Goal: Task Accomplishment & Management: Use online tool/utility

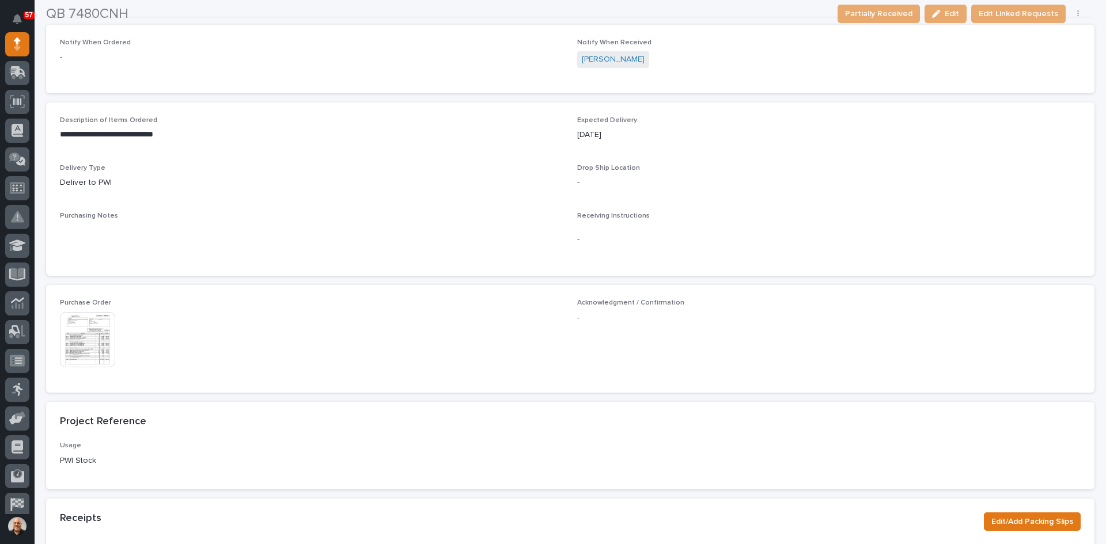
scroll to position [345, 0]
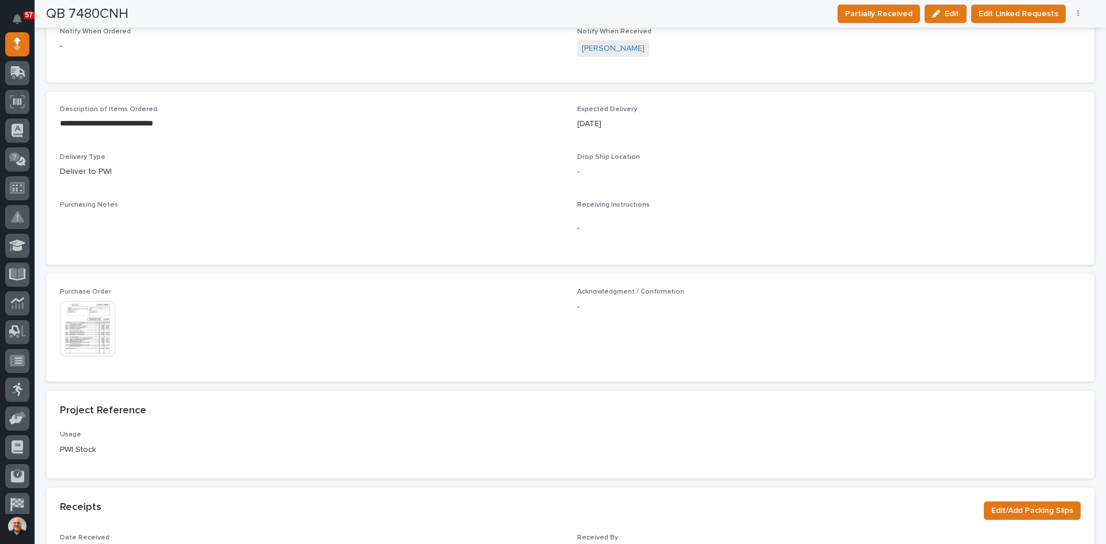
click at [101, 333] on img at bounding box center [87, 328] width 55 height 55
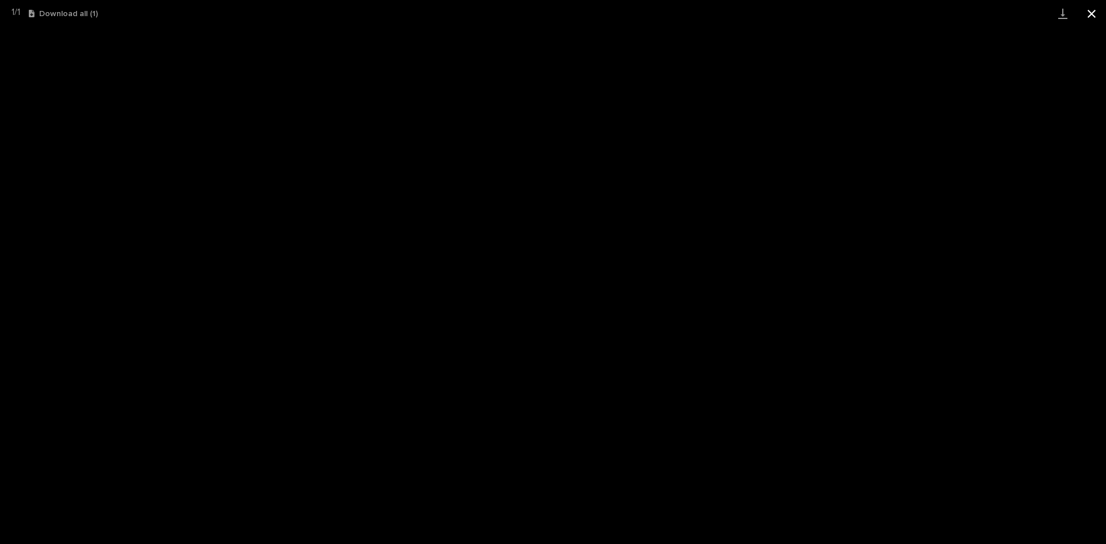
click at [1092, 15] on button "Close gallery" at bounding box center [1091, 13] width 29 height 27
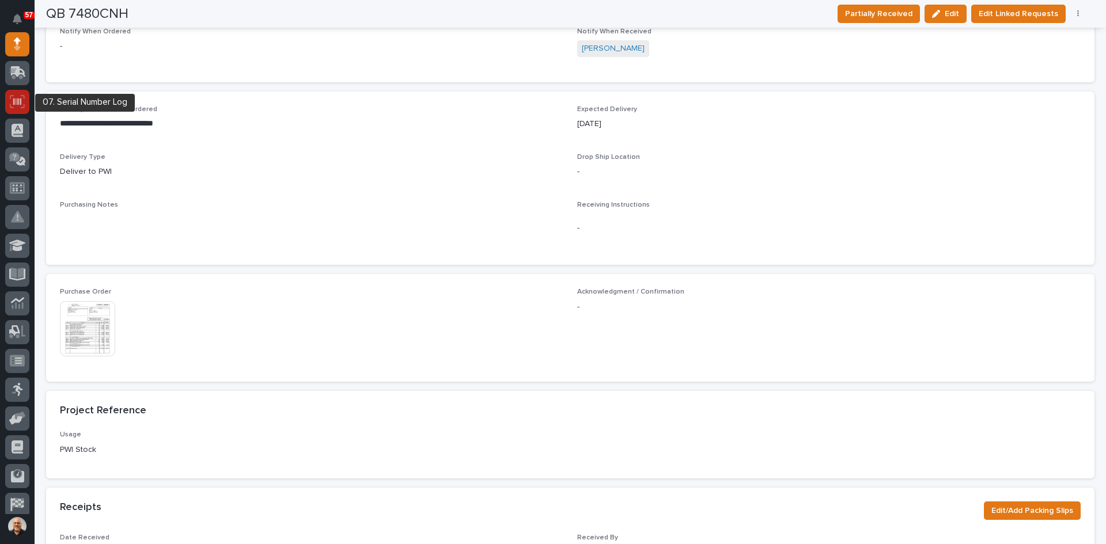
click at [13, 105] on icon at bounding box center [17, 101] width 15 height 13
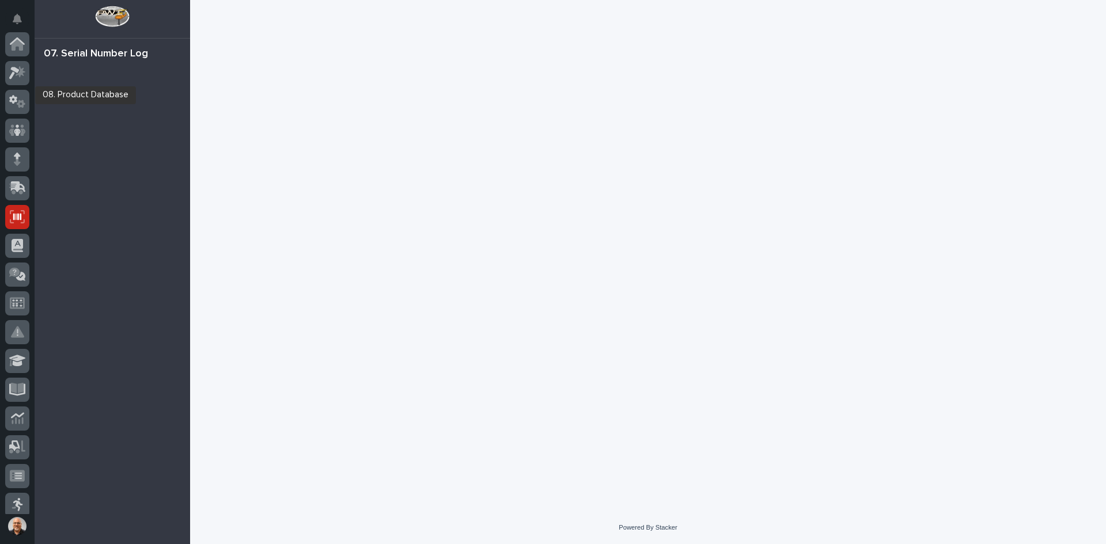
scroll to position [151, 0]
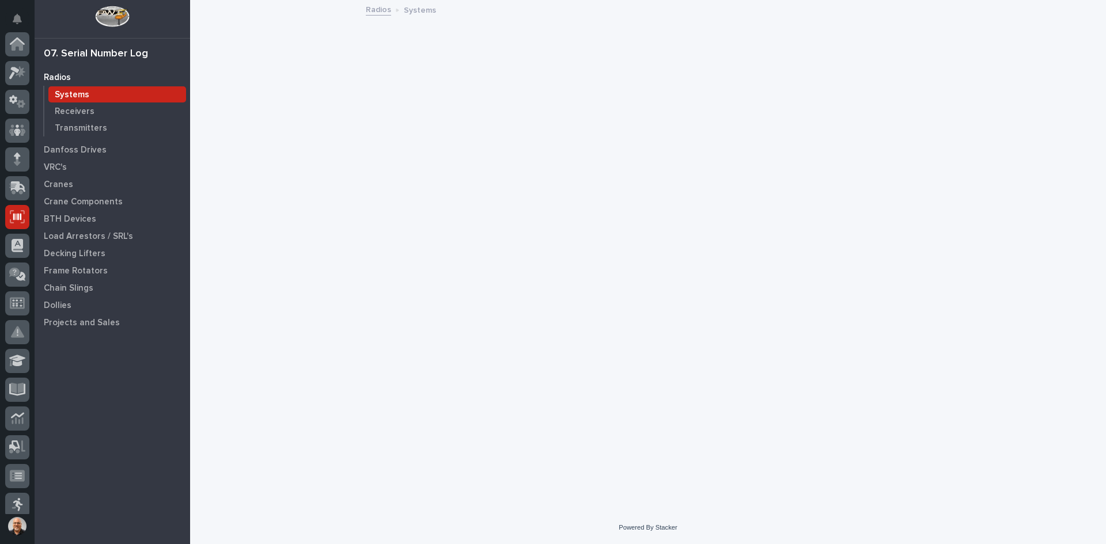
scroll to position [151, 0]
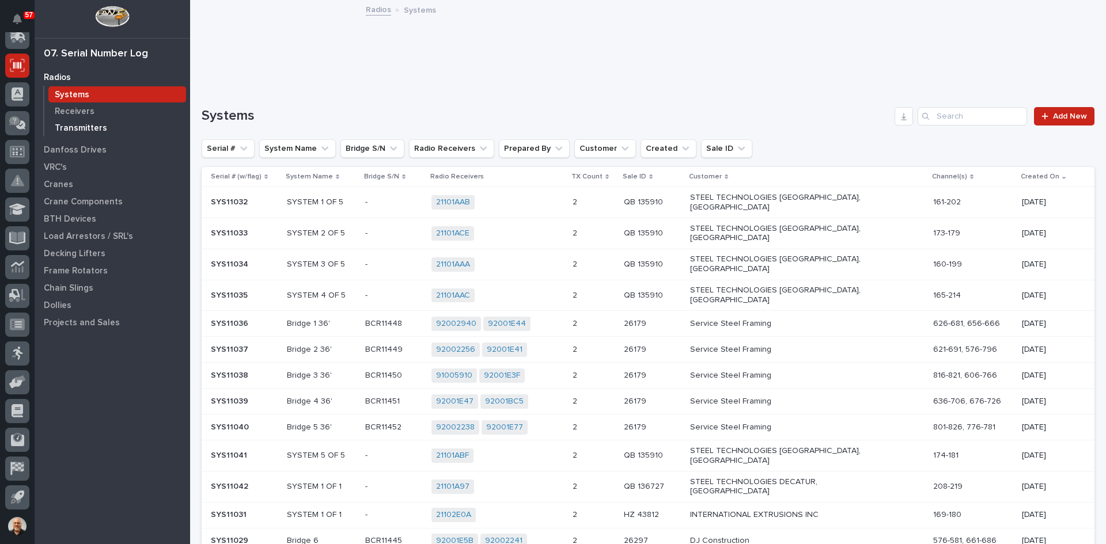
click at [81, 126] on p "Transmitters" at bounding box center [81, 128] width 52 height 10
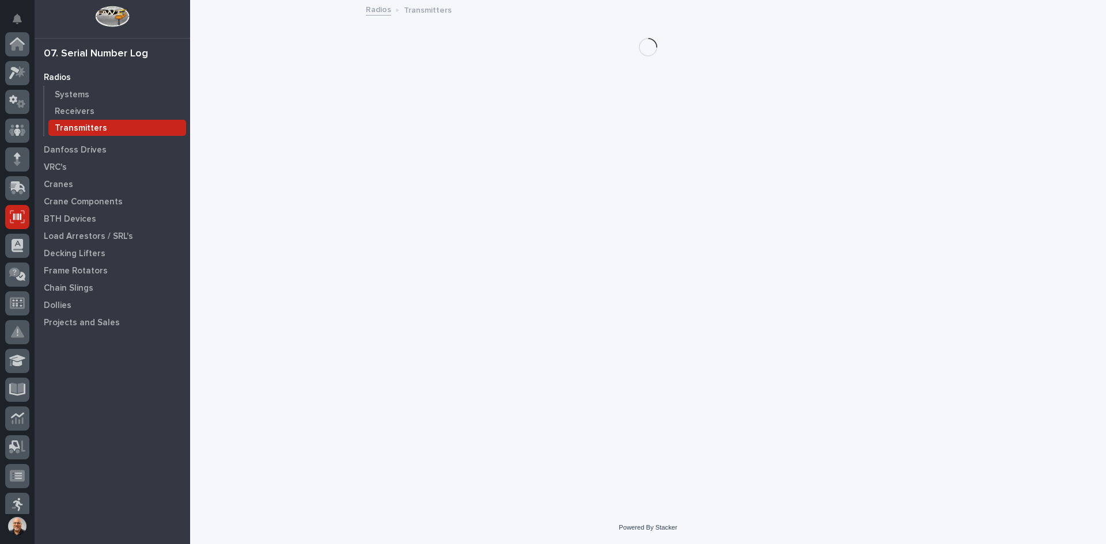
scroll to position [151, 0]
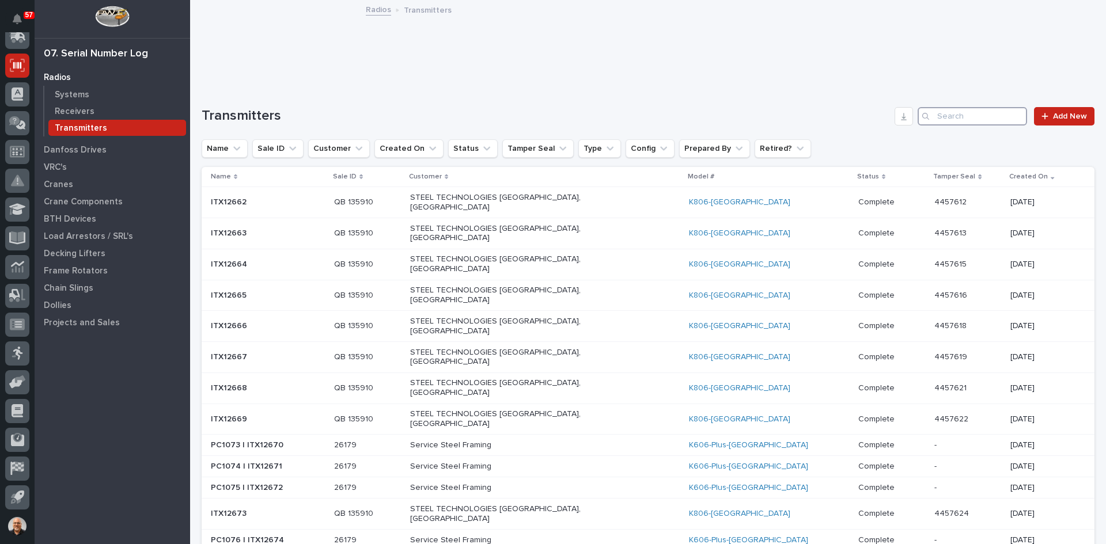
click at [967, 115] on input "Search" at bounding box center [971, 116] width 109 height 18
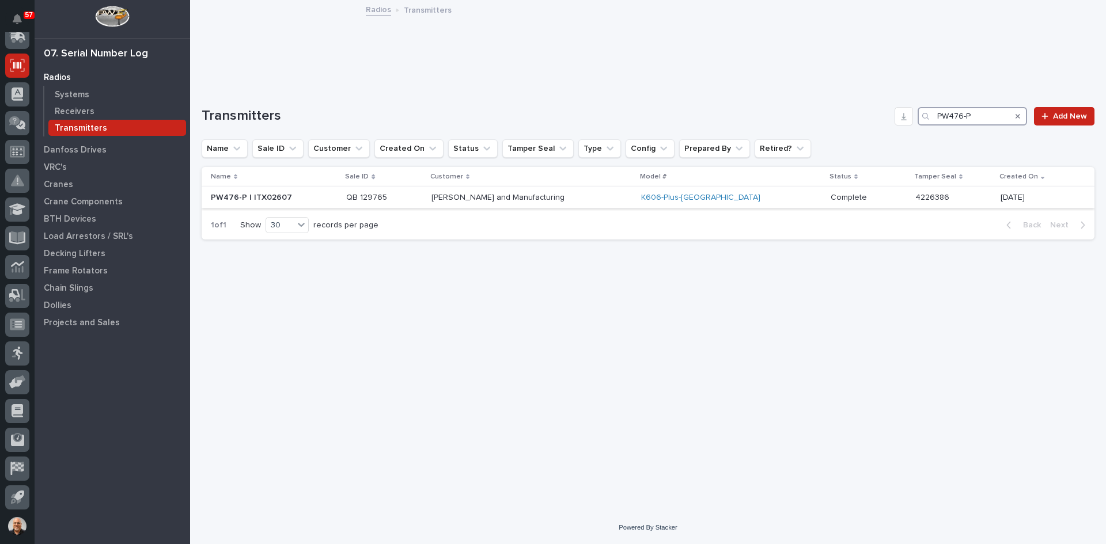
type input "PW476-P"
click at [632, 193] on div "Jomar Machining and Manufacturing" at bounding box center [531, 197] width 200 height 19
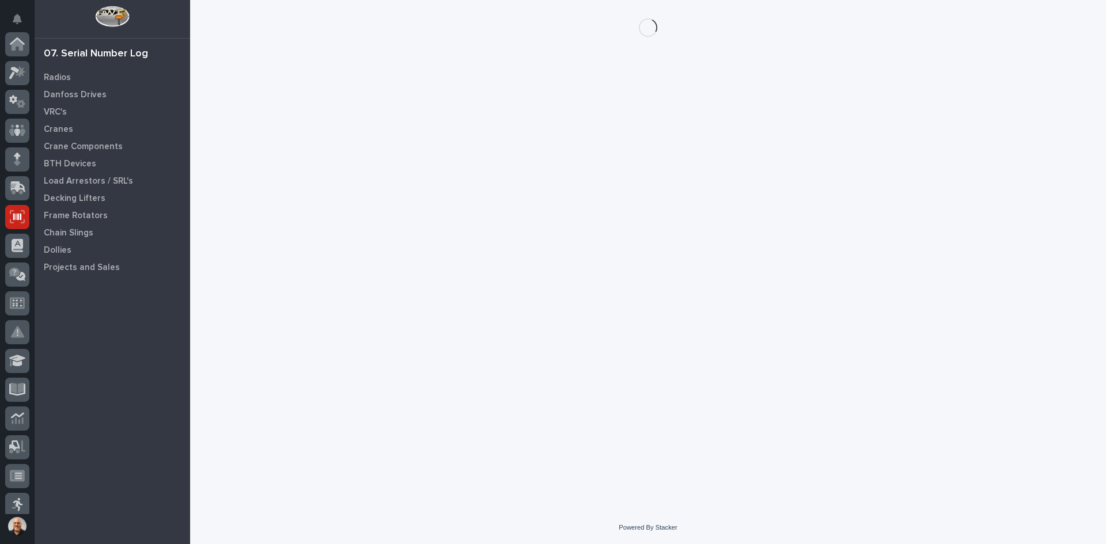
scroll to position [151, 0]
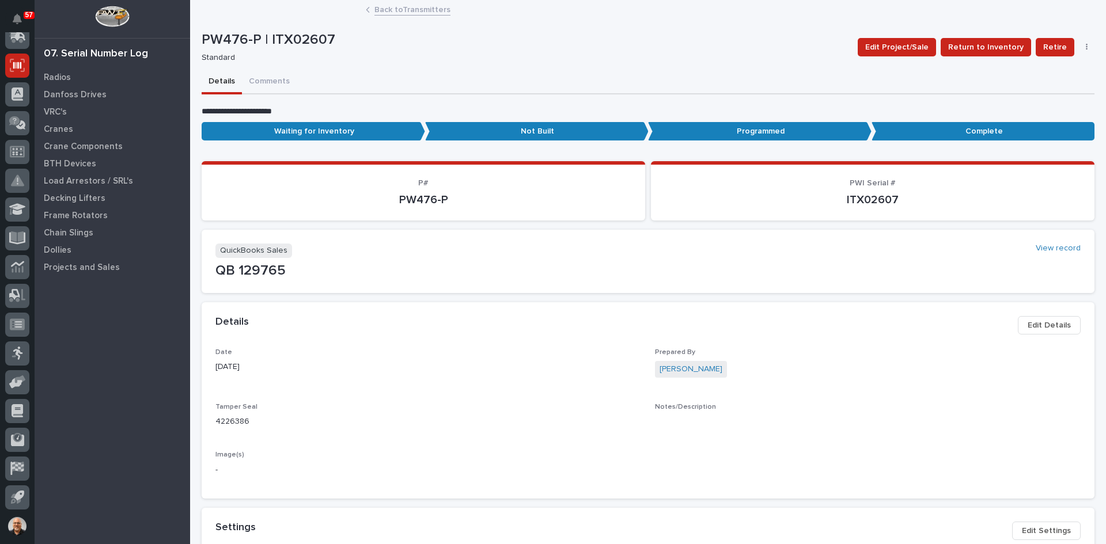
click at [1051, 327] on span "Edit Details" at bounding box center [1048, 325] width 43 height 14
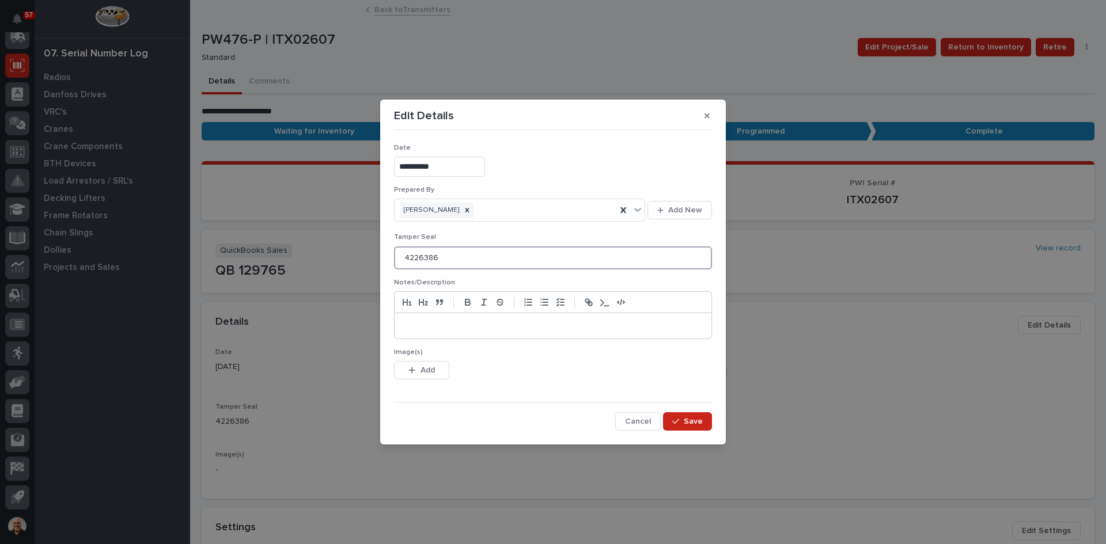
click at [439, 259] on input "4226386" at bounding box center [553, 257] width 318 height 23
type input "4226386 ORIG, 4457630 NEW 8/27/25"
click at [405, 325] on p at bounding box center [552, 326] width 299 height 12
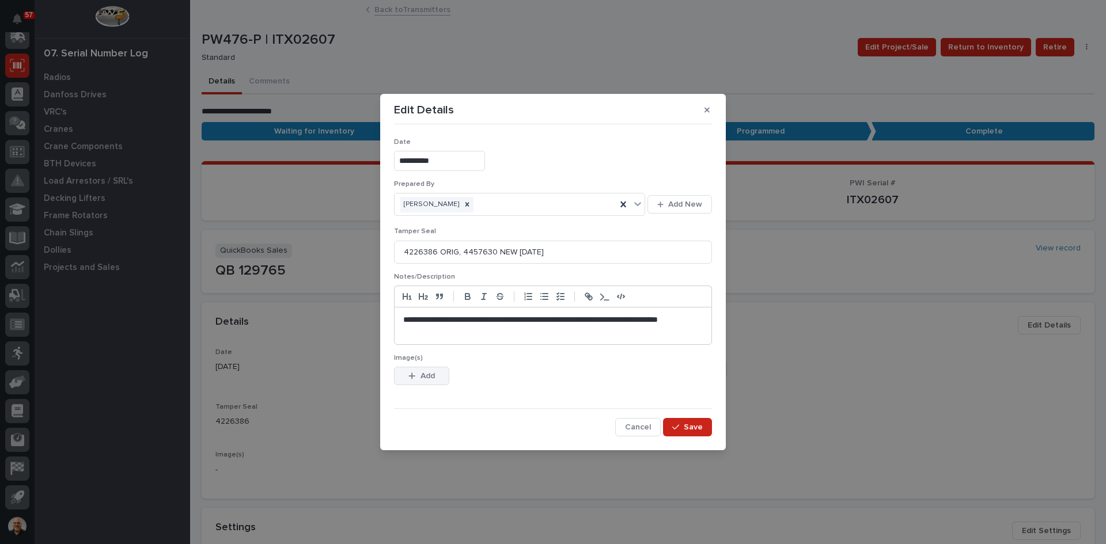
click at [428, 374] on span "Add" at bounding box center [427, 376] width 14 height 10
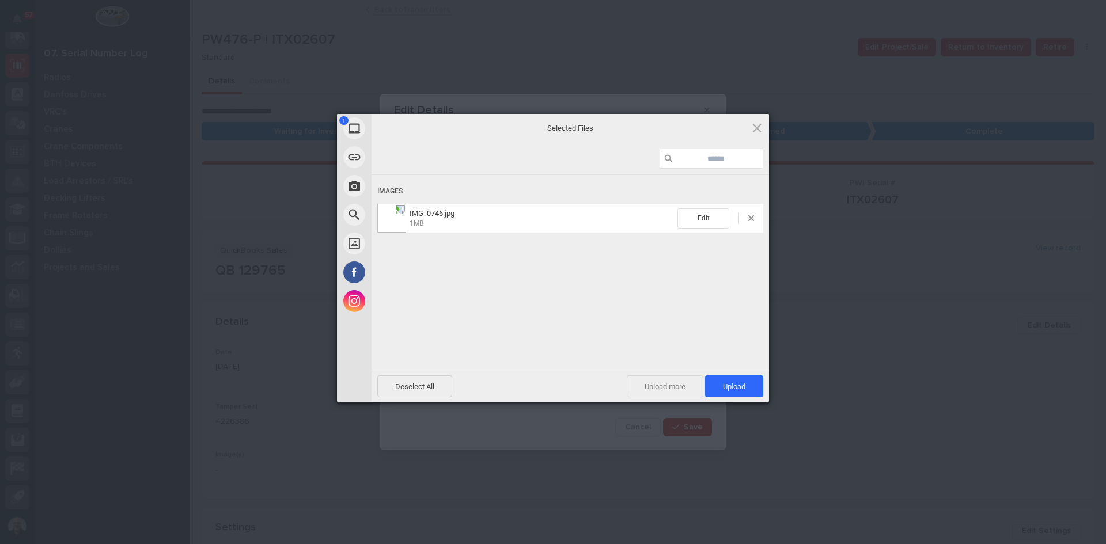
click at [666, 389] on span "Upload more" at bounding box center [664, 386] width 77 height 22
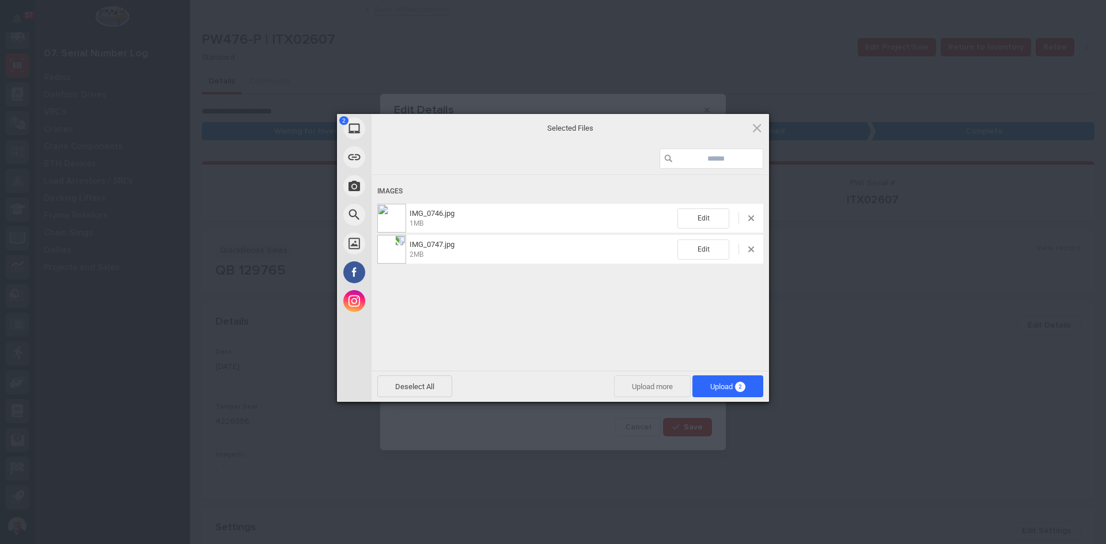
click at [662, 390] on span "Upload more" at bounding box center [652, 386] width 77 height 22
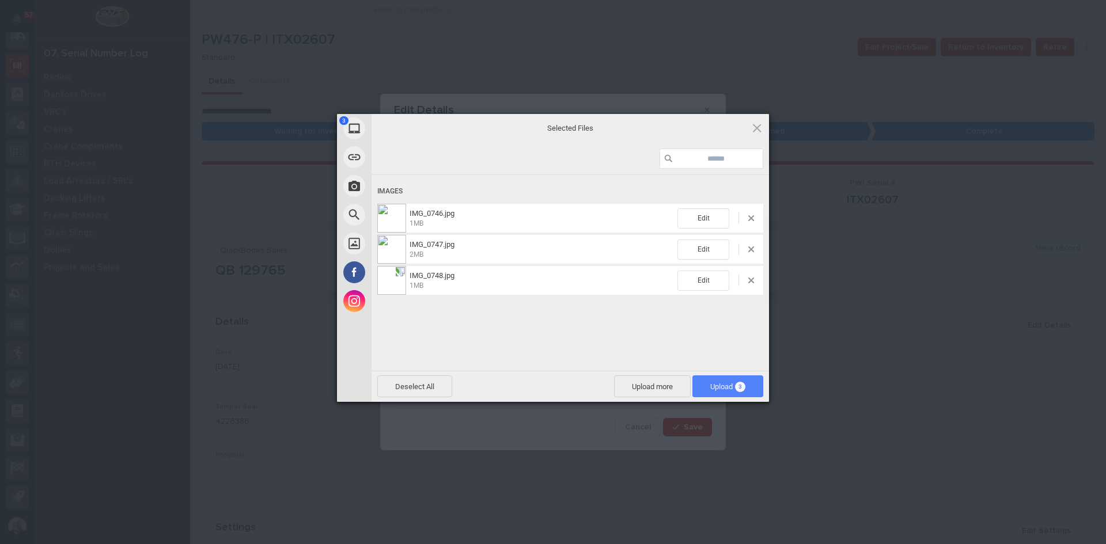
click at [714, 383] on span "Upload 3" at bounding box center [727, 386] width 35 height 9
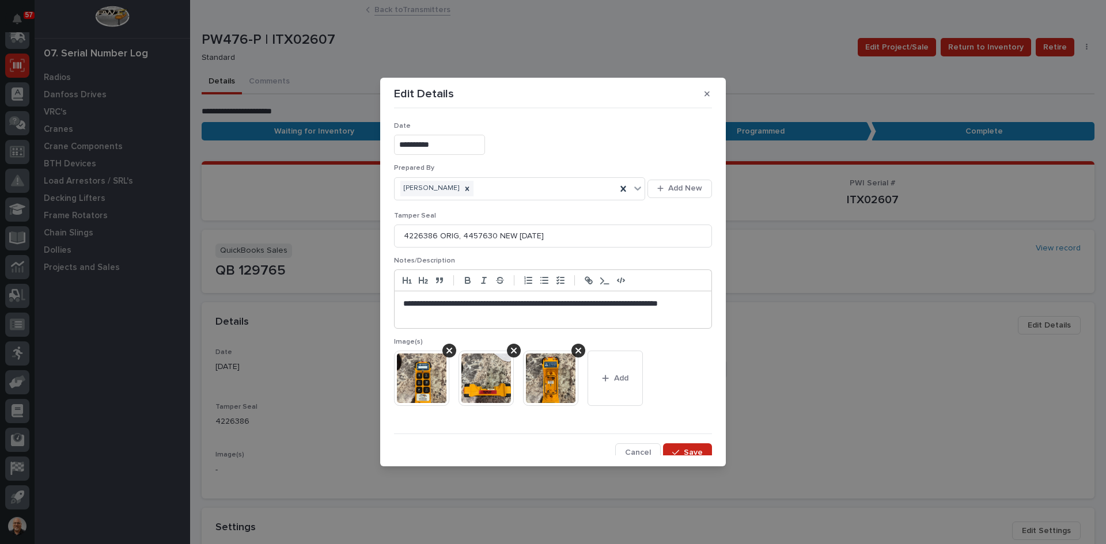
click at [420, 367] on img at bounding box center [421, 378] width 55 height 55
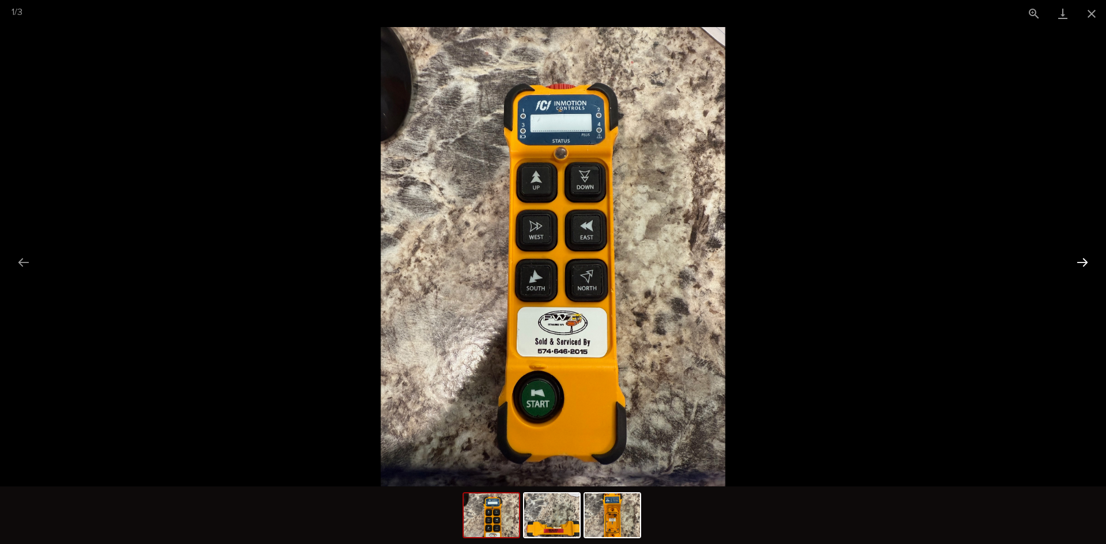
click at [1078, 260] on button "Next slide" at bounding box center [1082, 262] width 24 height 22
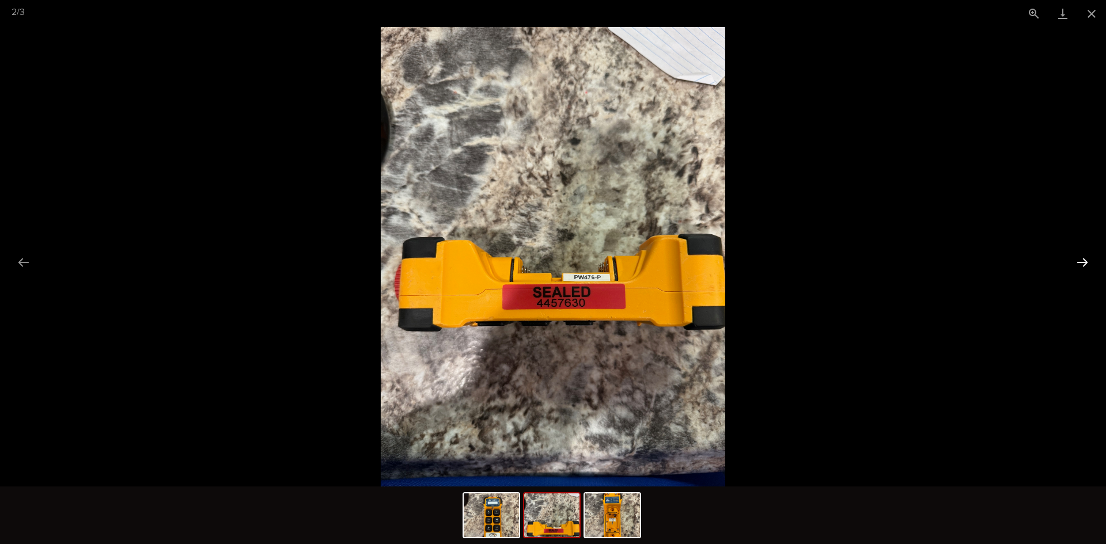
click at [1078, 260] on button "Next slide" at bounding box center [1082, 262] width 24 height 22
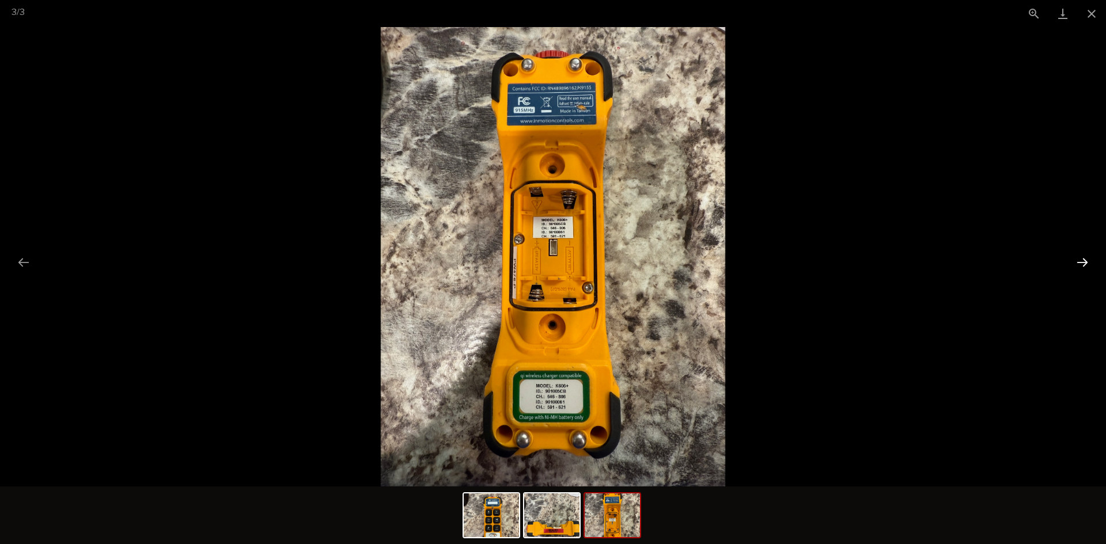
click at [1078, 260] on button "Next slide" at bounding box center [1082, 262] width 24 height 22
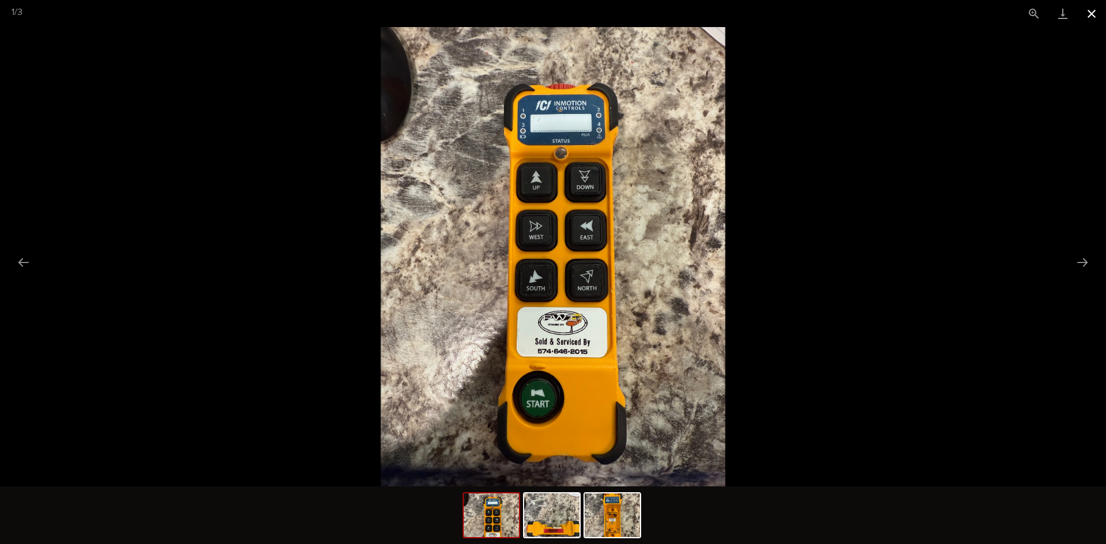
click at [1092, 13] on button "Close gallery" at bounding box center [1091, 13] width 29 height 27
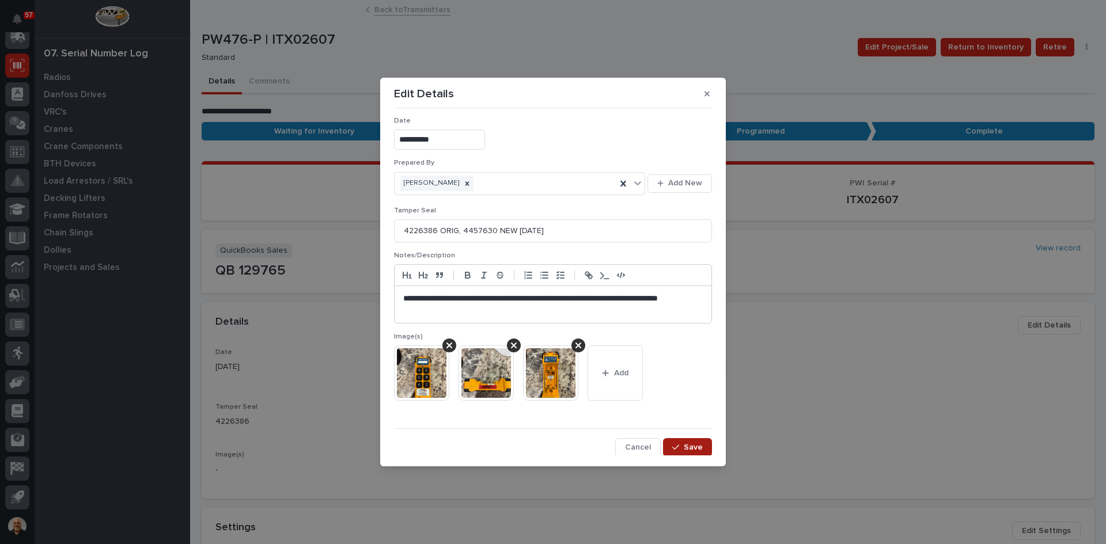
scroll to position [7, 0]
click at [683, 445] on span "Save" at bounding box center [692, 446] width 19 height 10
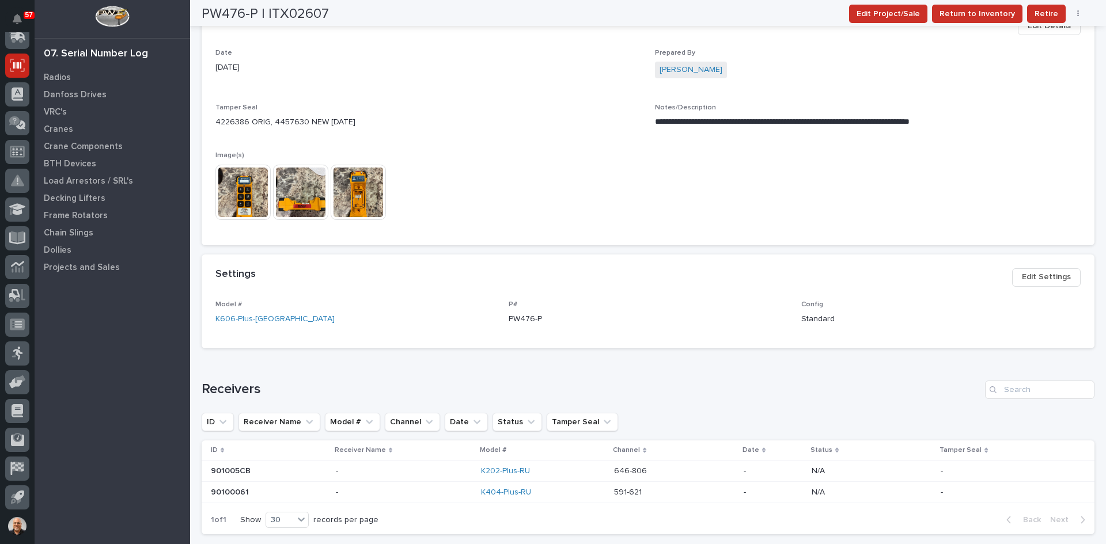
scroll to position [345, 0]
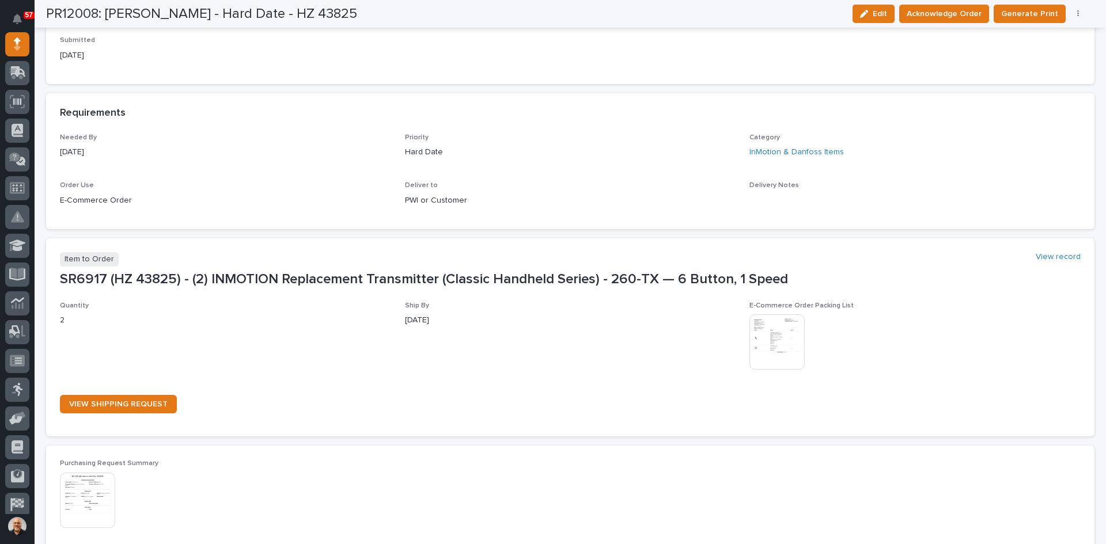
scroll to position [518, 0]
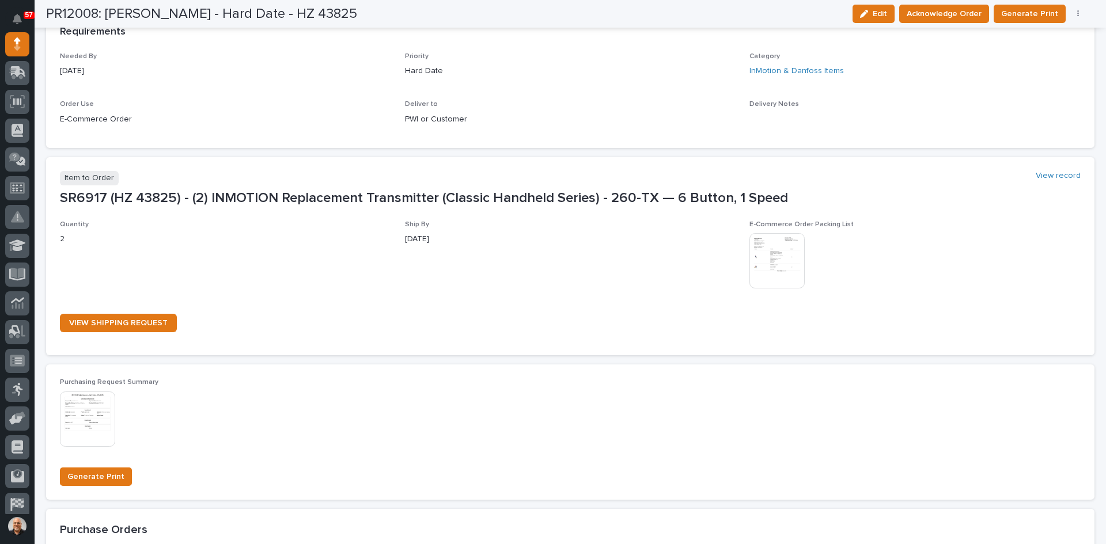
click at [773, 256] on img at bounding box center [776, 260] width 55 height 55
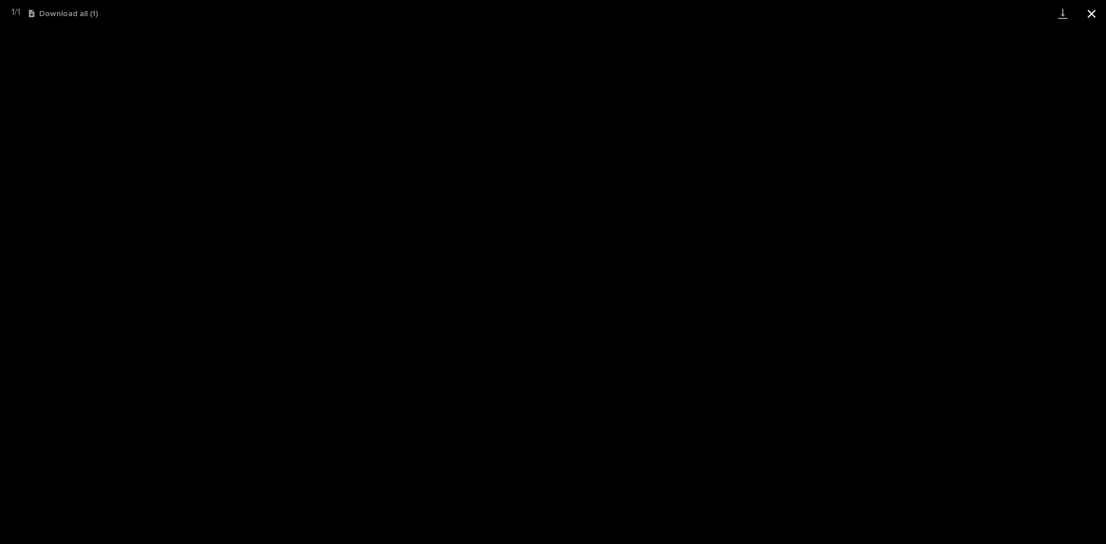
click at [1092, 14] on button "Close gallery" at bounding box center [1091, 13] width 29 height 27
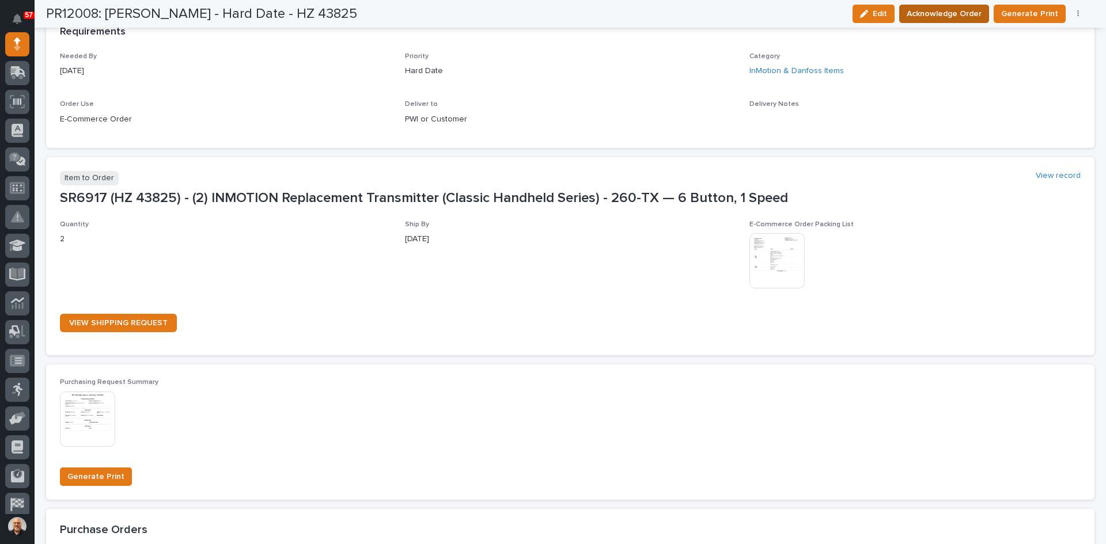
click at [954, 11] on span "Acknowledge Order" at bounding box center [943, 14] width 75 height 14
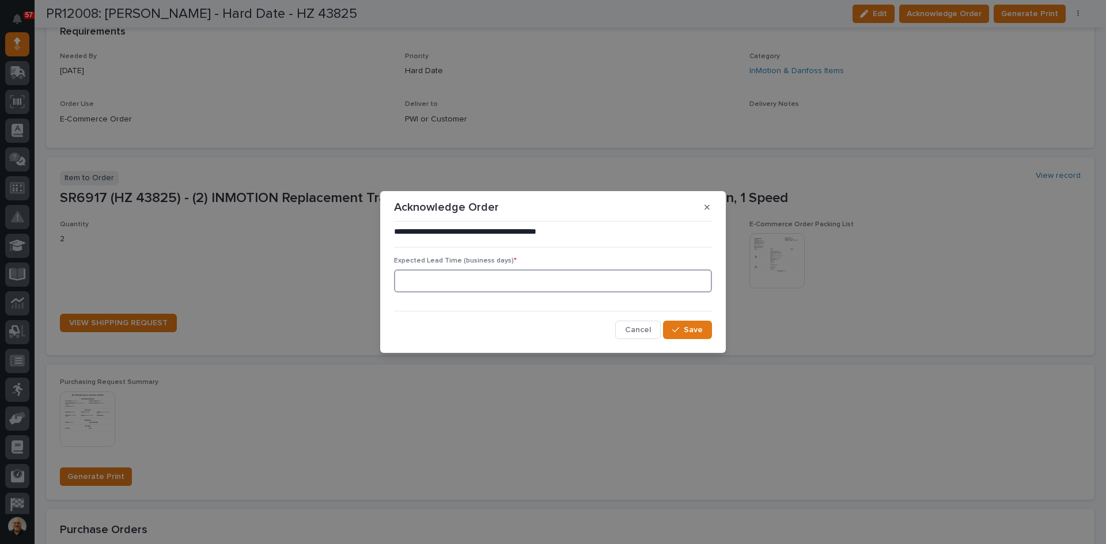
click at [473, 280] on input at bounding box center [553, 280] width 318 height 23
type input "0"
click at [700, 330] on span "Save" at bounding box center [692, 330] width 19 height 10
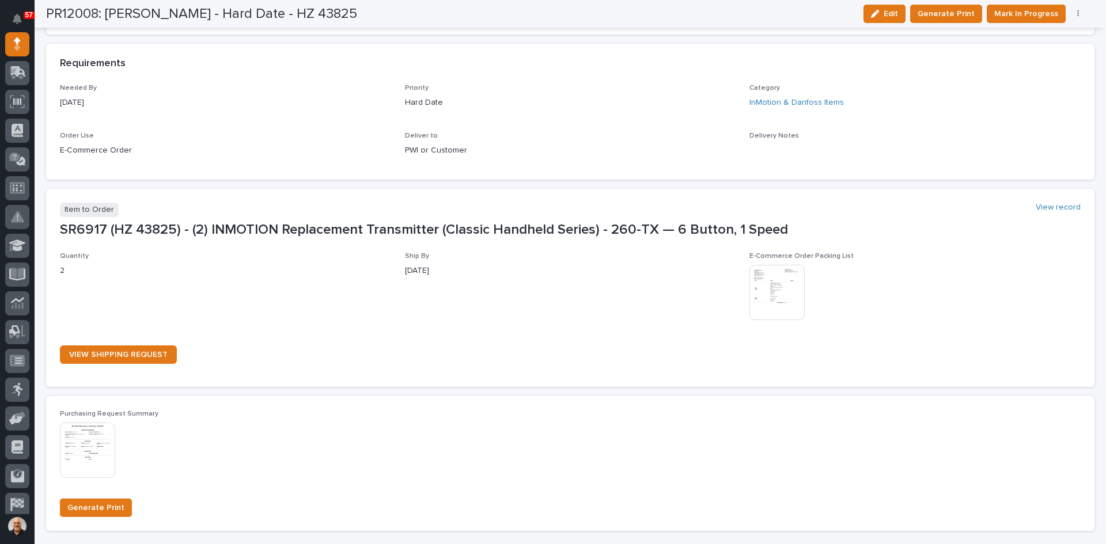
scroll to position [617, 0]
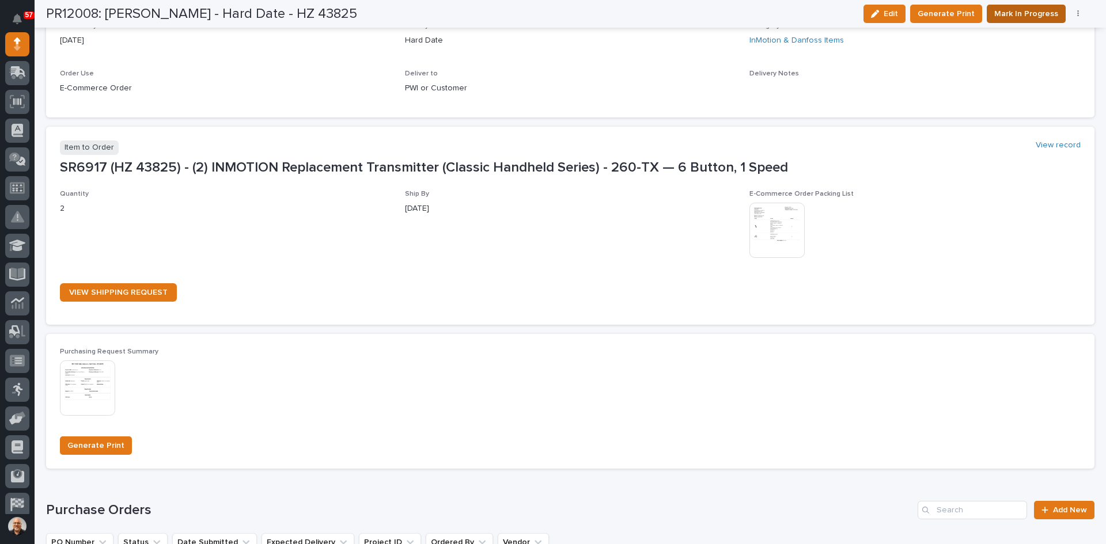
click at [1034, 6] on button "Mark In Progress" at bounding box center [1025, 14] width 79 height 18
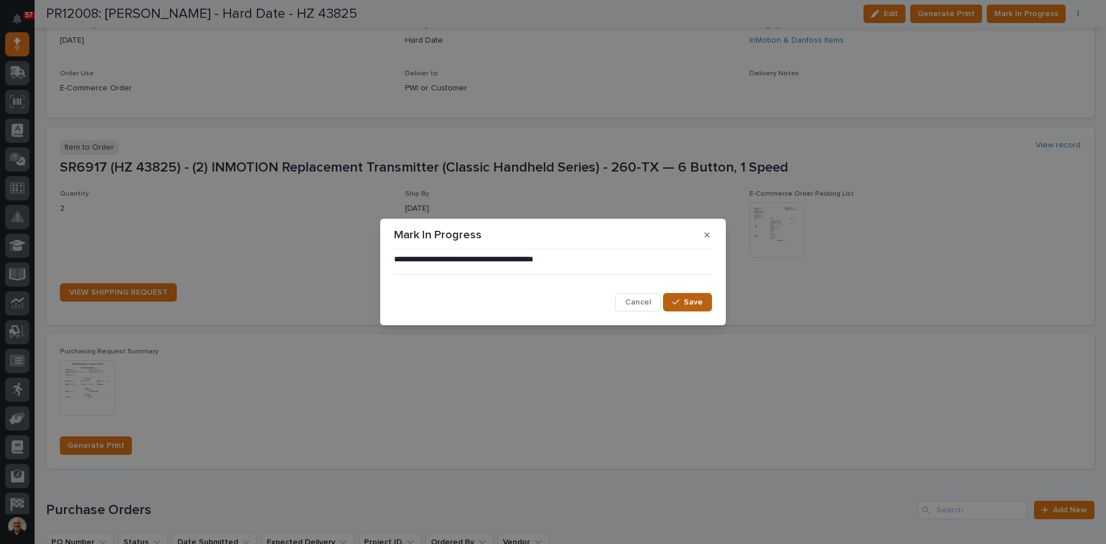
click at [694, 302] on span "Save" at bounding box center [692, 302] width 19 height 10
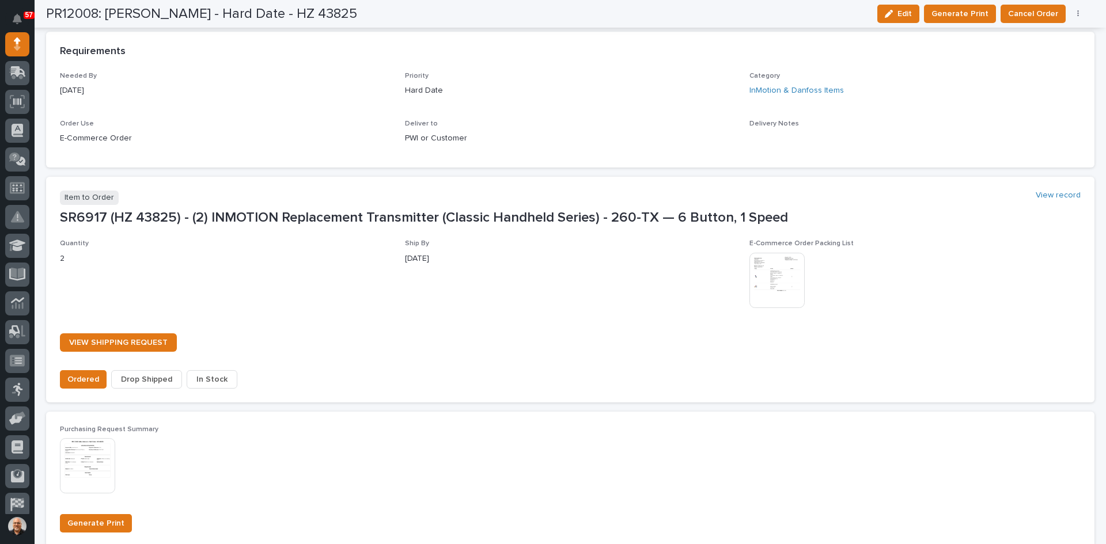
scroll to position [688, 0]
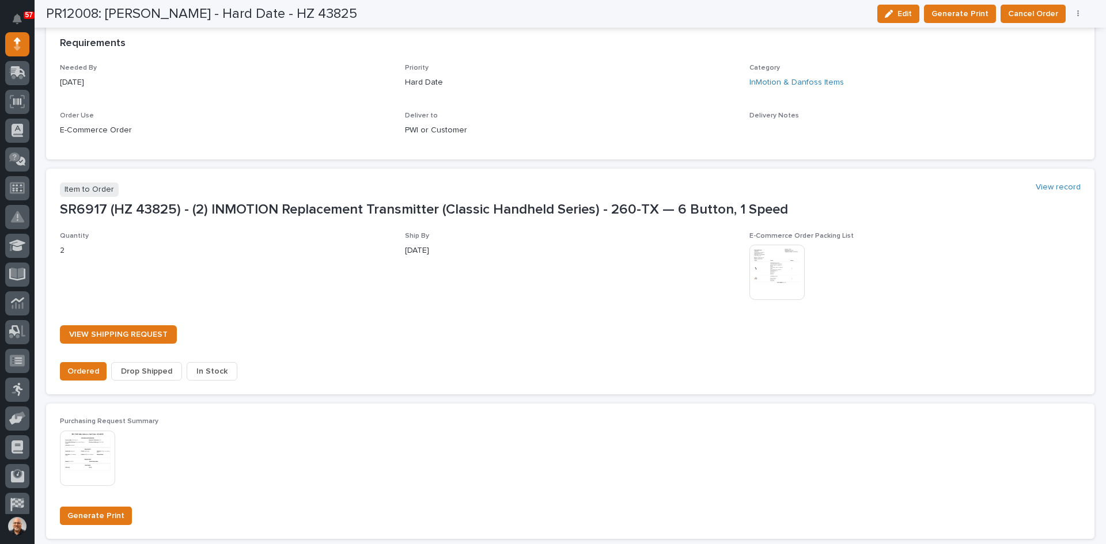
click at [200, 372] on span "In Stock" at bounding box center [211, 371] width 31 height 14
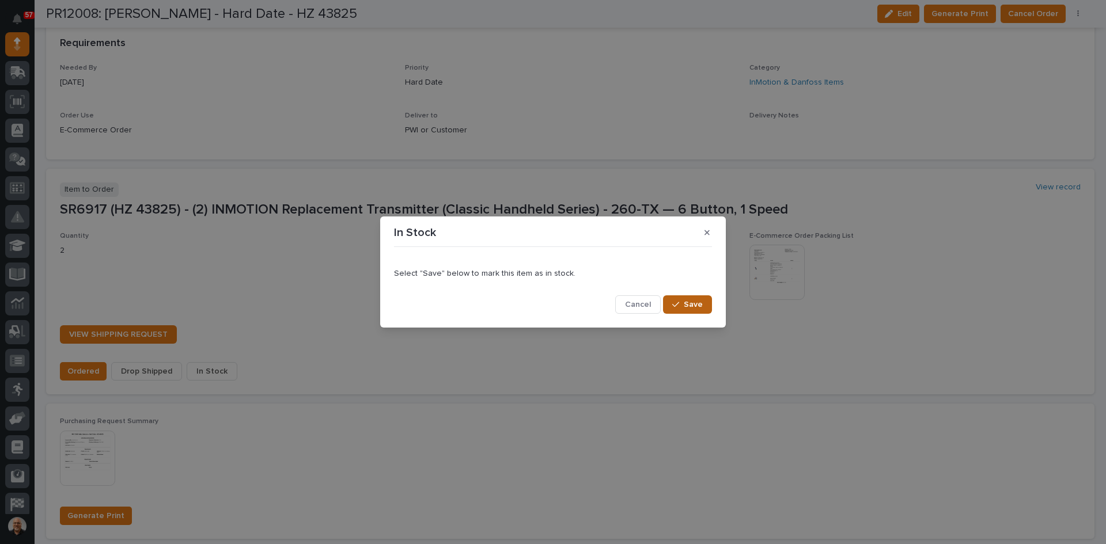
click at [700, 305] on span "Save" at bounding box center [692, 304] width 19 height 10
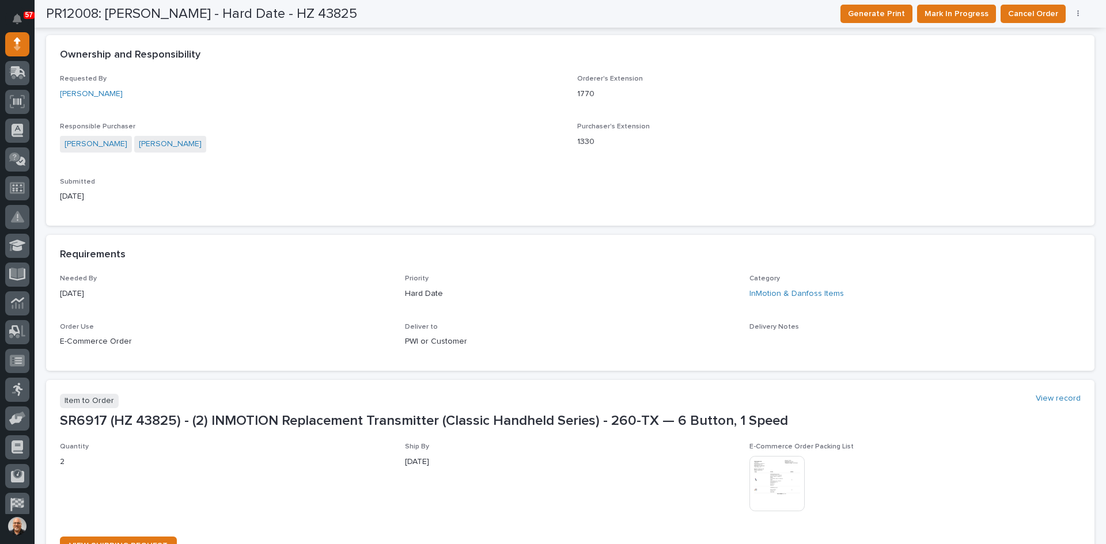
scroll to position [0, 0]
